Goal: Information Seeking & Learning: Learn about a topic

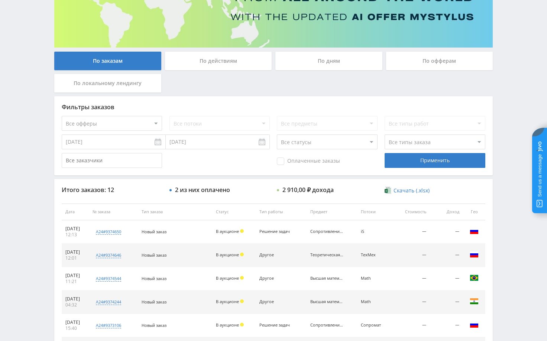
scroll to position [97, 0]
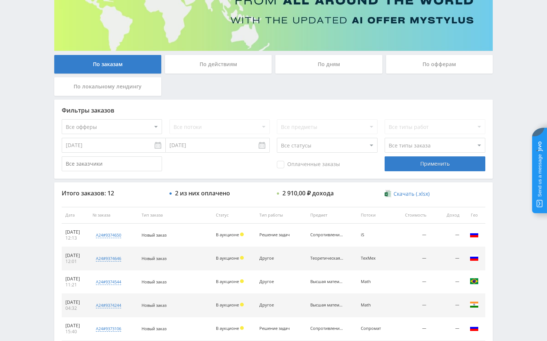
click at [501, 84] on div "Telegram-канал Инструменты База знаний Ваш менеджер: [PERSON_NAME] Alex Online …" at bounding box center [273, 215] width 547 height 624
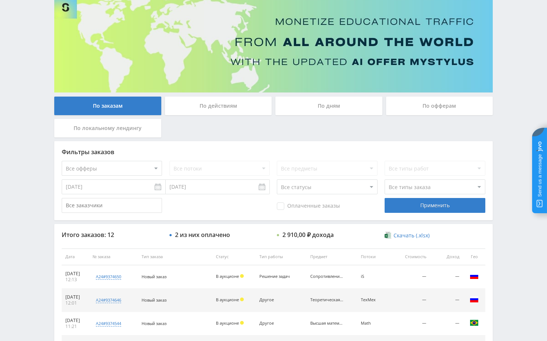
scroll to position [0, 0]
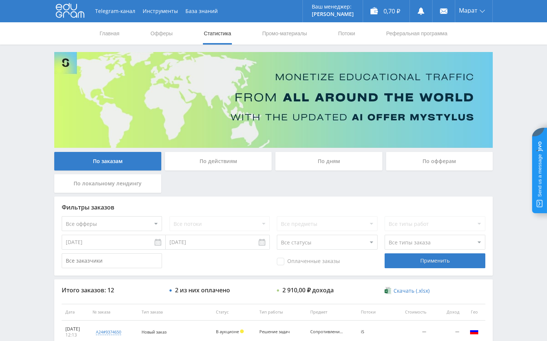
click at [512, 75] on div "Telegram-канал Инструменты База знаний Ваш менеджер: [PERSON_NAME] Online @edug…" at bounding box center [273, 312] width 547 height 624
click at [512, 74] on div "Telegram-канал Инструменты База знаний Ваш менеджер: [PERSON_NAME] Online @edug…" at bounding box center [273, 312] width 547 height 624
click at [514, 79] on div "Telegram-канал Инструменты База знаний Ваш менеджер: [PERSON_NAME] Online @edug…" at bounding box center [273, 312] width 547 height 624
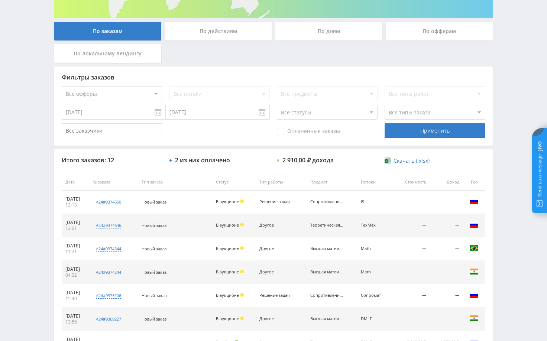
scroll to position [149, 0]
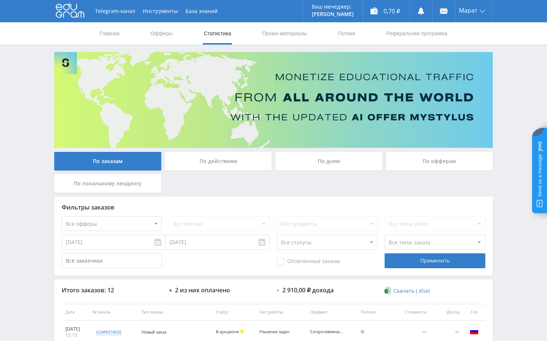
click at [525, 87] on div "Telegram-канал Инструменты База знаний Ваш менеджер: [PERSON_NAME] Online @edug…" at bounding box center [273, 312] width 547 height 624
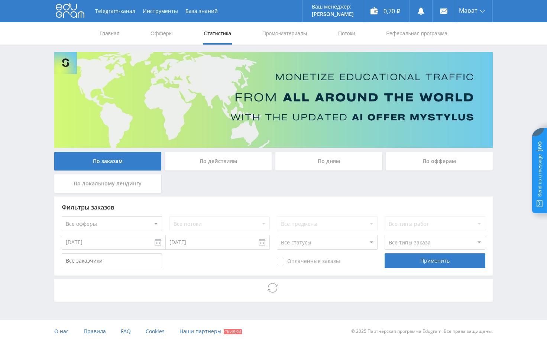
click at [515, 108] on div "Telegram-канал Инструменты База знаний Ваш менеджер: [PERSON_NAME] Online @edug…" at bounding box center [273, 171] width 547 height 343
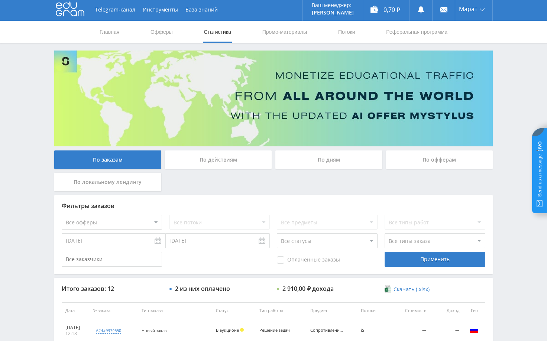
click at [519, 74] on div "Telegram-канал Инструменты База знаний Ваш менеджер: [PERSON_NAME] Online @edug…" at bounding box center [273, 311] width 547 height 624
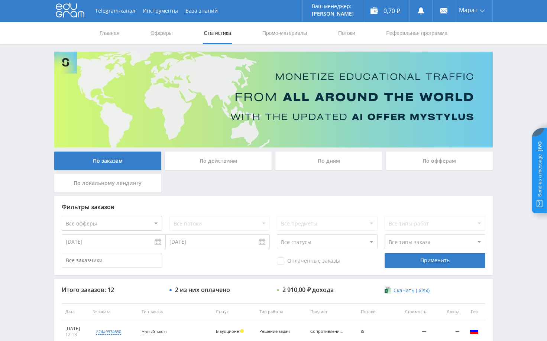
scroll to position [0, 0]
click at [513, 91] on div "Telegram-канал Инструменты База знаний Ваш менеджер: [PERSON_NAME] Online @edug…" at bounding box center [273, 312] width 547 height 624
click at [466, 79] on img at bounding box center [273, 100] width 439 height 96
click at [518, 79] on div "Telegram-канал Инструменты База знаний Ваш менеджер: [PERSON_NAME] Online @edug…" at bounding box center [273, 312] width 547 height 624
click at [478, 80] on img at bounding box center [273, 100] width 439 height 96
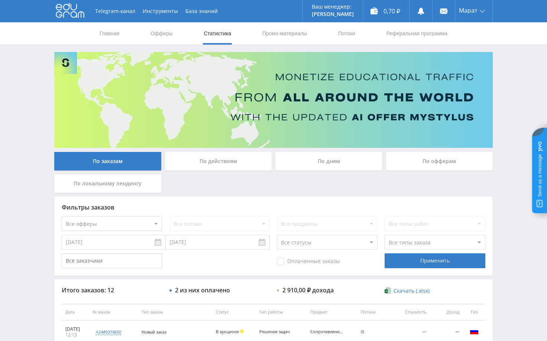
click at [530, 65] on div "Telegram-канал Инструменты База знаний Ваш менеджер: [PERSON_NAME] Online @edug…" at bounding box center [273, 312] width 547 height 624
click at [71, 58] on img at bounding box center [273, 100] width 439 height 96
click at [68, 62] on img at bounding box center [273, 100] width 439 height 96
click at [182, 125] on img at bounding box center [273, 100] width 439 height 96
click at [287, 142] on img at bounding box center [273, 100] width 439 height 96
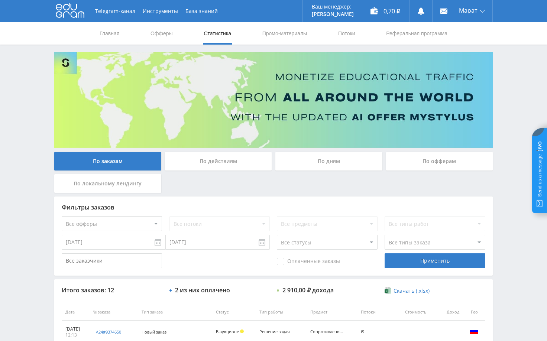
click at [305, 123] on img at bounding box center [273, 100] width 439 height 96
click at [506, 120] on div "Telegram-канал Инструменты База знаний Ваш менеджер: [PERSON_NAME] Online @edug…" at bounding box center [273, 312] width 547 height 624
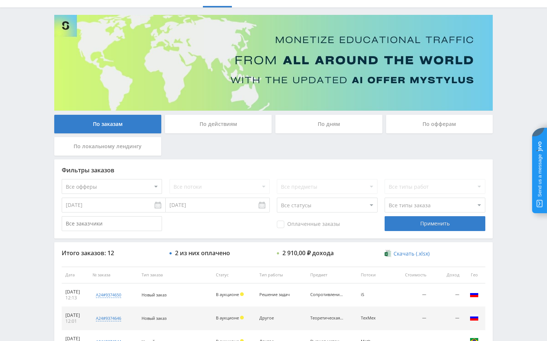
drag, startPoint x: 526, startPoint y: 73, endPoint x: 524, endPoint y: 53, distance: 20.6
click at [526, 72] on div "Telegram-канал Инструменты База знаний Ваш менеджер: [PERSON_NAME] Online @edug…" at bounding box center [273, 275] width 547 height 624
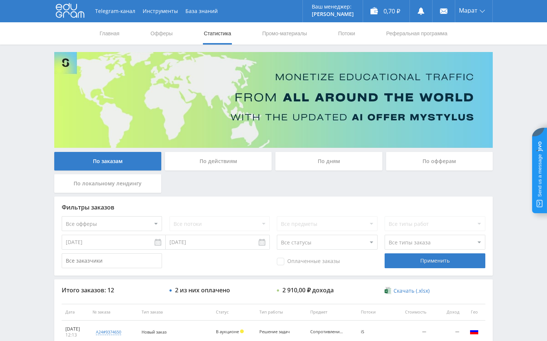
click at [515, 78] on div "Telegram-канал Инструменты База знаний Ваш менеджер: [PERSON_NAME] Online @edug…" at bounding box center [273, 312] width 547 height 624
click at [161, 34] on link "Офферы" at bounding box center [162, 33] width 24 height 22
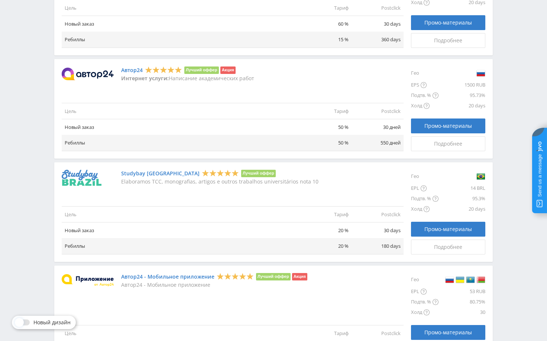
scroll to position [632, 0]
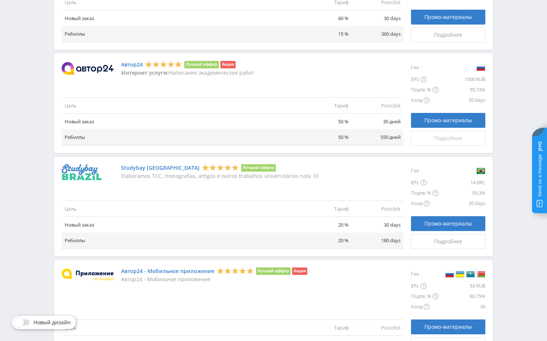
click at [439, 143] on link "Подробнее" at bounding box center [448, 138] width 74 height 15
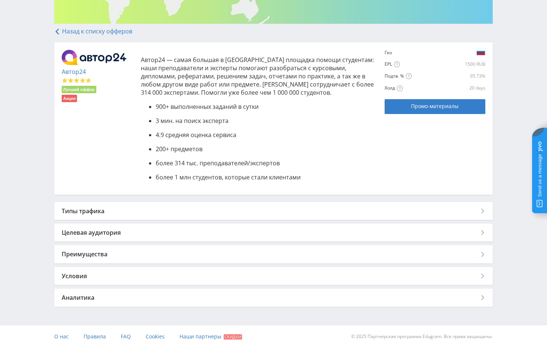
scroll to position [131, 0]
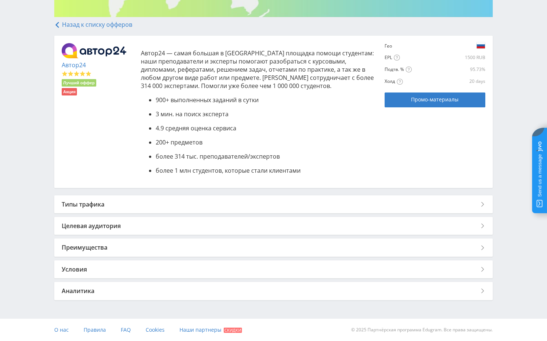
click at [320, 290] on div "Аналитика" at bounding box center [273, 291] width 439 height 18
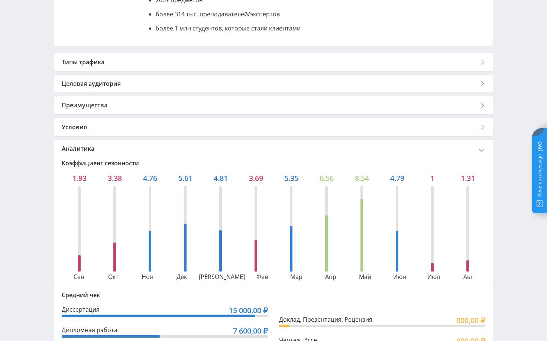
scroll to position [259, 0]
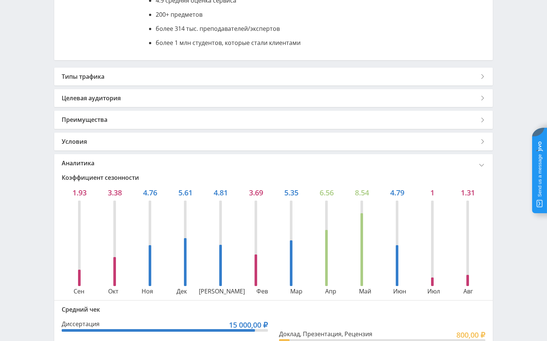
click at [172, 143] on div "Условия" at bounding box center [273, 142] width 439 height 18
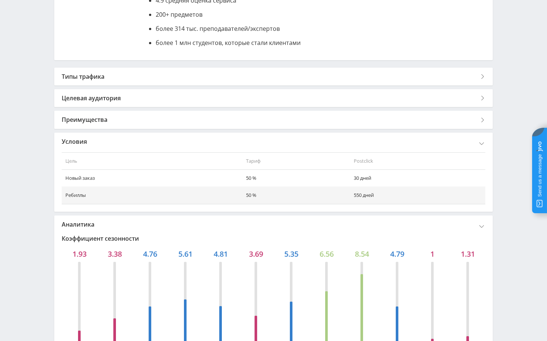
click at [192, 117] on div "Преимущества" at bounding box center [273, 120] width 439 height 18
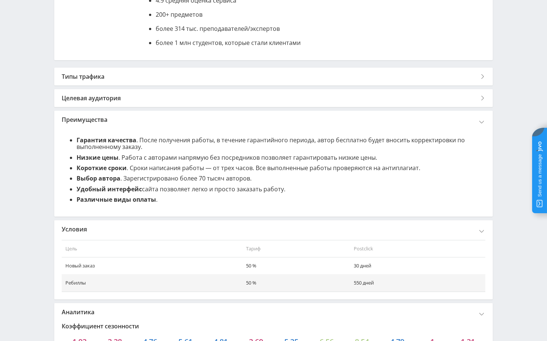
click at [206, 95] on div "Целевая аудитория" at bounding box center [273, 98] width 439 height 18
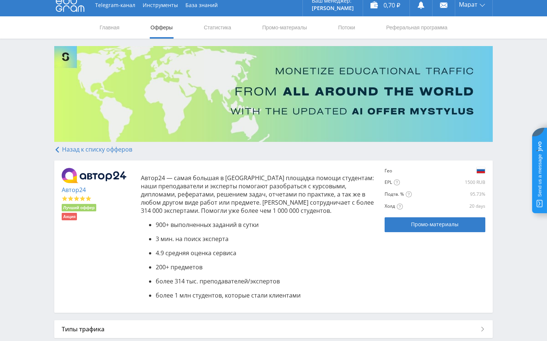
scroll to position [0, 0]
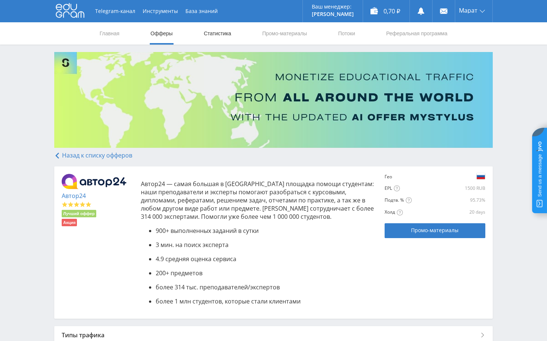
click at [213, 29] on link "Статистика" at bounding box center [217, 33] width 29 height 22
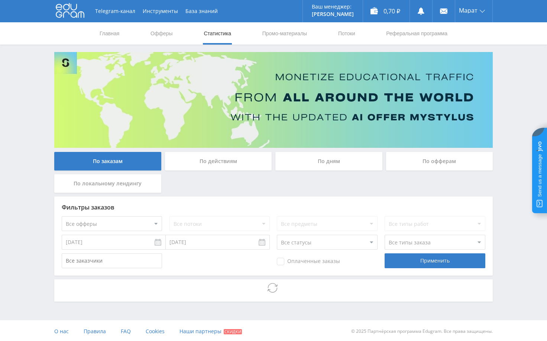
click at [508, 200] on div "Telegram-канал Инструменты База знаний Ваш менеджер: [PERSON_NAME] Online @edug…" at bounding box center [273, 171] width 547 height 343
